Goal: Task Accomplishment & Management: Use online tool/utility

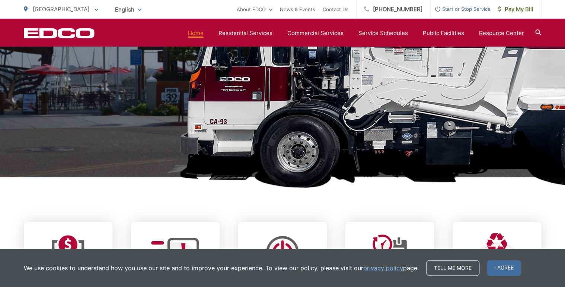
scroll to position [268, 0]
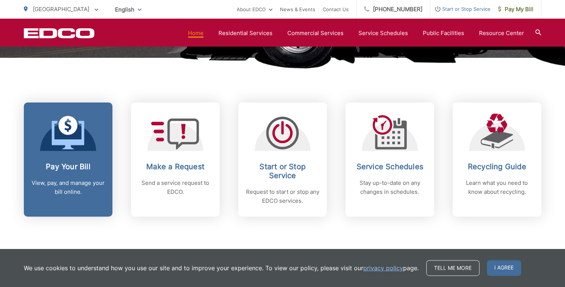
click at [58, 181] on p "View, pay, and manage your bill online." at bounding box center [68, 187] width 74 height 18
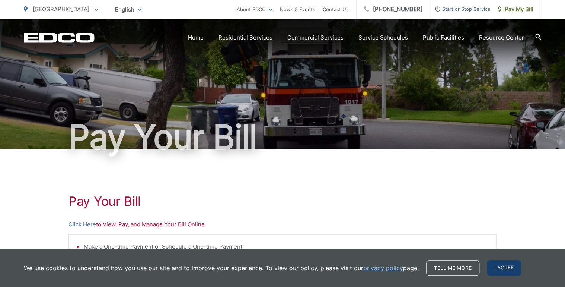
click at [506, 262] on span "I agree" at bounding box center [504, 268] width 34 height 16
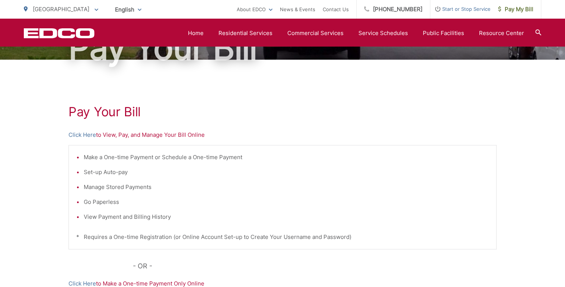
scroll to position [179, 0]
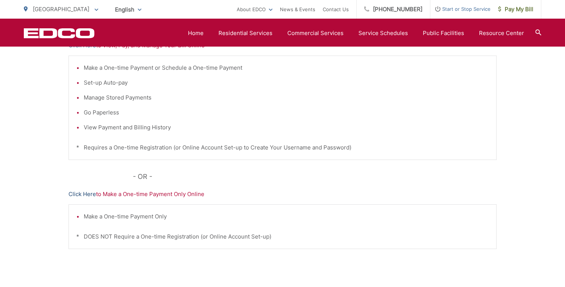
click at [91, 197] on link "Click Here" at bounding box center [82, 193] width 28 height 9
